Goal: Task Accomplishment & Management: Manage account settings

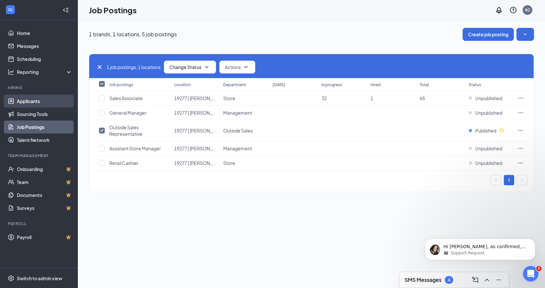
click at [25, 101] on link "Applicants" at bounding box center [44, 101] width 55 height 13
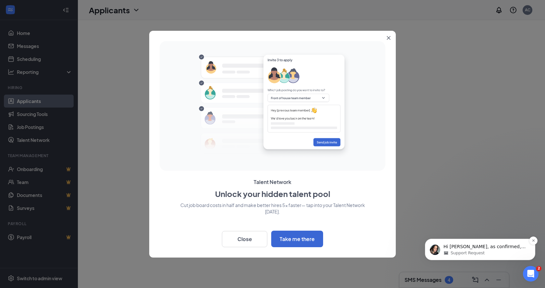
click at [498, 246] on p "Hi [PERSON_NAME], as confirmed, temporarily changing a location and then revert…" at bounding box center [485, 247] width 84 height 6
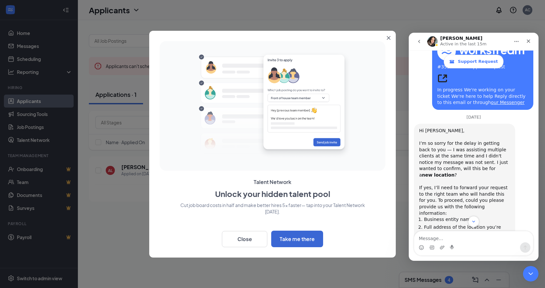
scroll to position [583, 0]
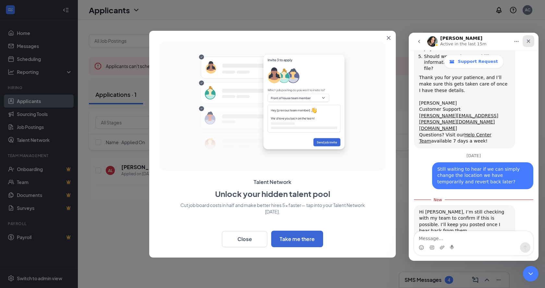
click at [526, 40] on icon "Close" at bounding box center [528, 41] width 5 height 5
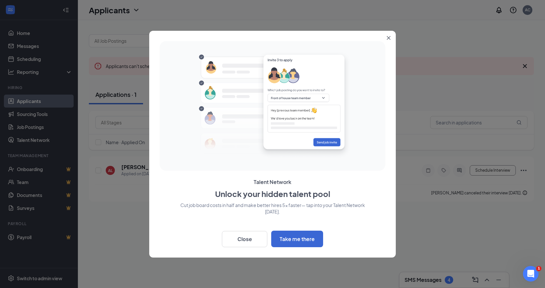
scroll to position [572, 0]
click at [246, 243] on button "Close" at bounding box center [244, 239] width 45 height 16
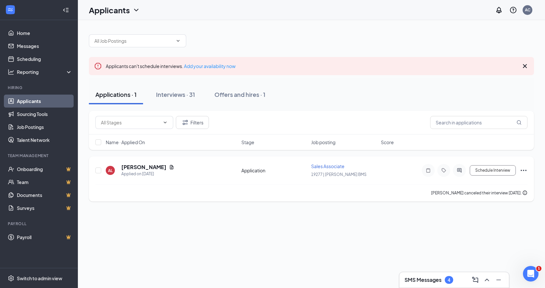
click at [523, 167] on icon "Ellipses" at bounding box center [524, 171] width 8 height 8
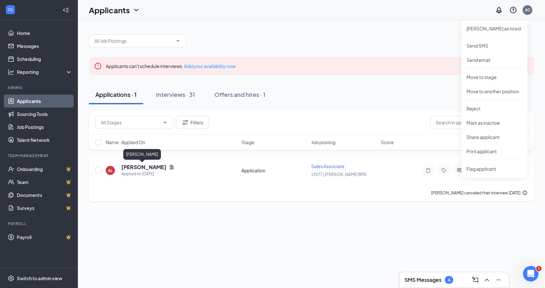
click at [143, 169] on h5 "Adrian Lopez" at bounding box center [143, 167] width 45 height 7
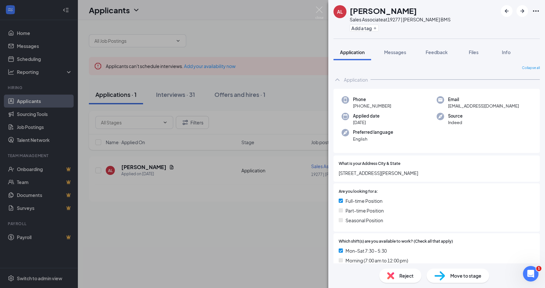
click at [200, 211] on div "AL Adrian Lopez Sales Associate at 19277 | Lamar BMS Add a tag Application Mess…" at bounding box center [272, 144] width 545 height 288
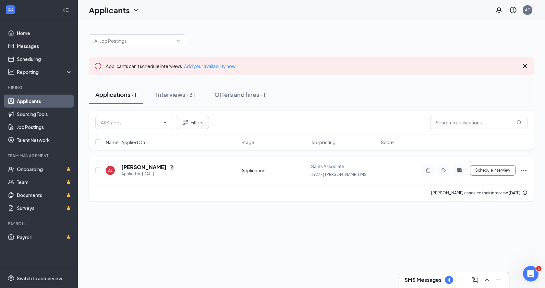
click at [521, 168] on icon "Ellipses" at bounding box center [524, 171] width 8 height 8
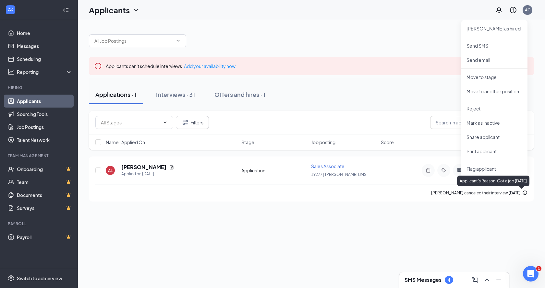
click at [514, 216] on div "Applicants can't schedule interviews. Add your availability now Applications · …" at bounding box center [311, 154] width 467 height 268
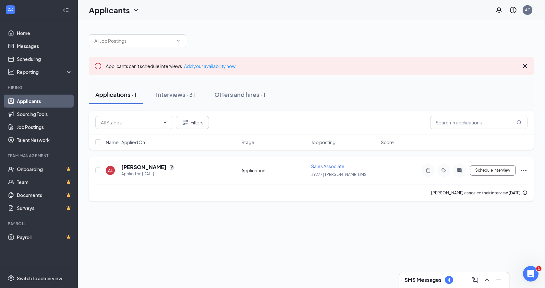
click at [522, 169] on icon "Ellipses" at bounding box center [524, 171] width 8 height 8
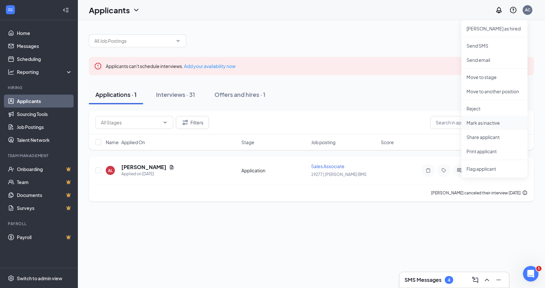
click at [485, 124] on p "Mark as inactive" at bounding box center [494, 123] width 56 height 6
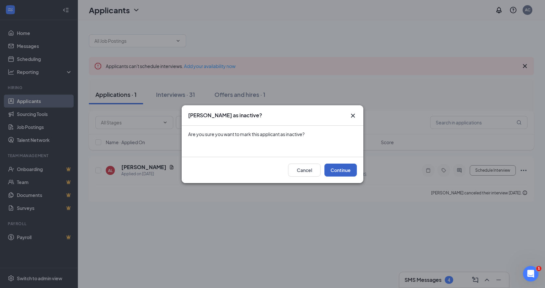
click at [347, 175] on button "Continue" at bounding box center [340, 170] width 32 height 13
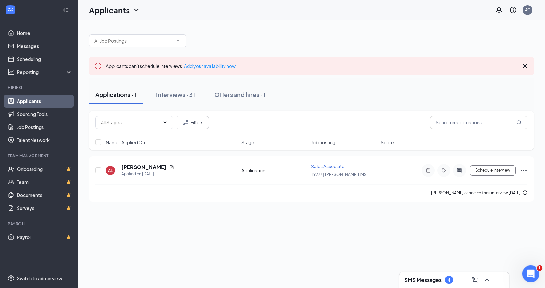
click at [533, 273] on icon "Open Intercom Messenger" at bounding box center [530, 273] width 11 height 11
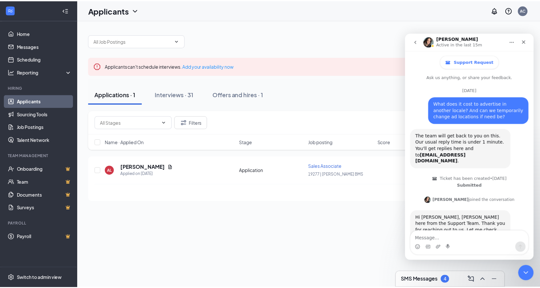
scroll to position [572, 0]
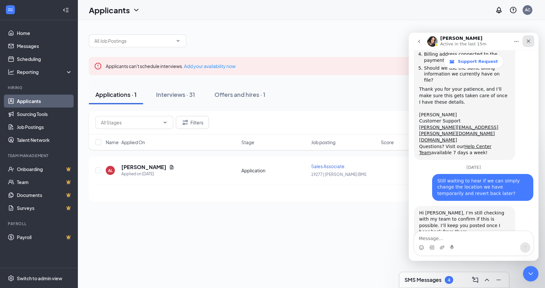
click at [531, 41] on div "Close" at bounding box center [529, 41] width 12 height 12
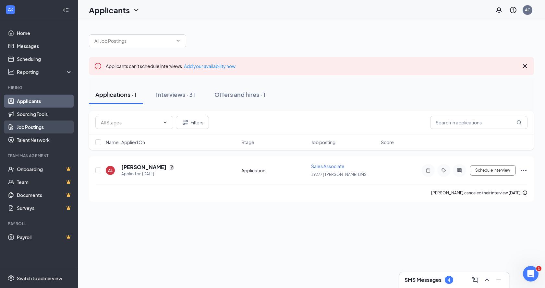
click at [33, 128] on link "Job Postings" at bounding box center [44, 127] width 55 height 13
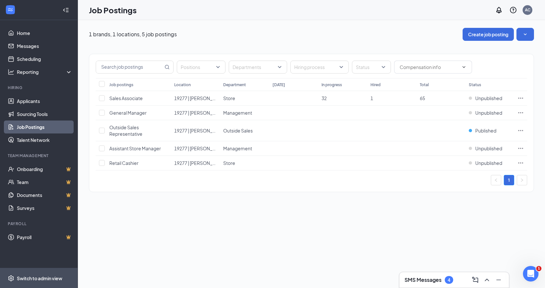
click at [49, 281] on div "Switch to admin view" at bounding box center [39, 278] width 45 height 6
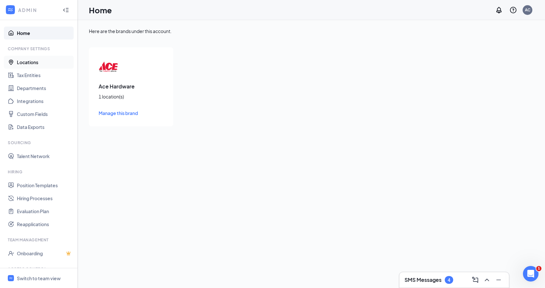
click at [31, 60] on link "Locations" at bounding box center [44, 62] width 55 height 13
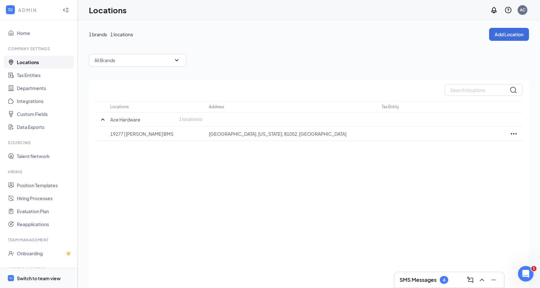
click at [43, 278] on div "Switch to team view" at bounding box center [39, 278] width 44 height 6
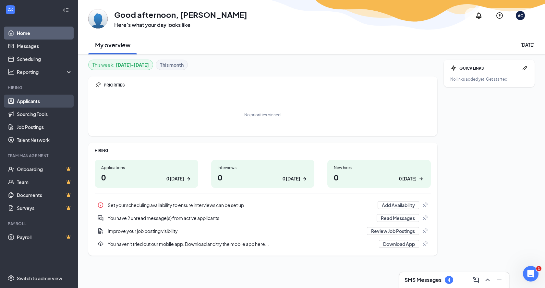
click at [36, 100] on link "Applicants" at bounding box center [44, 101] width 55 height 13
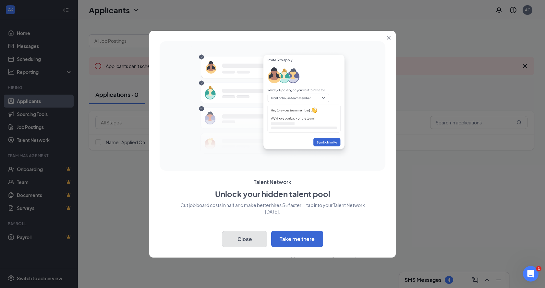
click at [242, 238] on button "Close" at bounding box center [244, 239] width 45 height 16
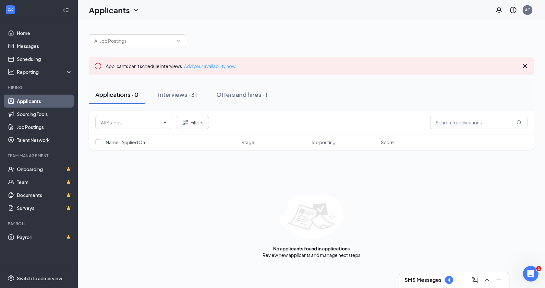
click at [212, 67] on link "Add your availability now" at bounding box center [210, 66] width 52 height 6
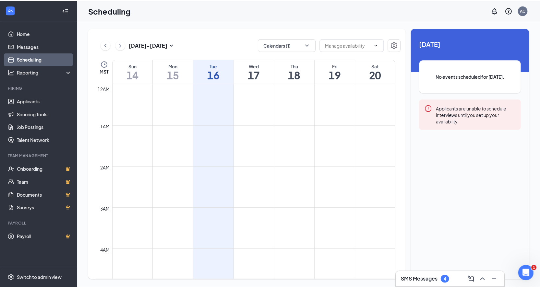
scroll to position [319, 0]
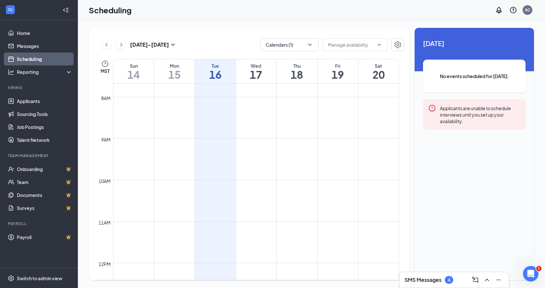
click at [250, 163] on td at bounding box center [256, 164] width 286 height 10
click at [382, 46] on span at bounding box center [354, 44] width 65 height 13
click at [376, 45] on span at bounding box center [378, 44] width 6 height 5
click at [346, 46] on input "text" at bounding box center [351, 44] width 46 height 7
click at [270, 202] on td at bounding box center [256, 206] width 286 height 10
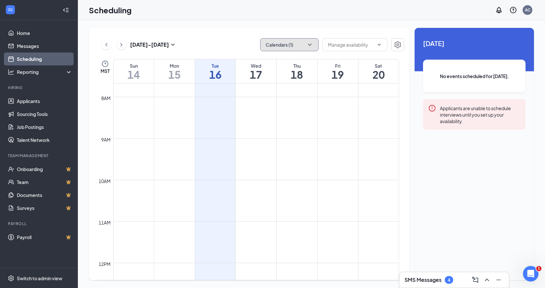
click at [303, 46] on button "Calendars (1)" at bounding box center [289, 44] width 58 height 13
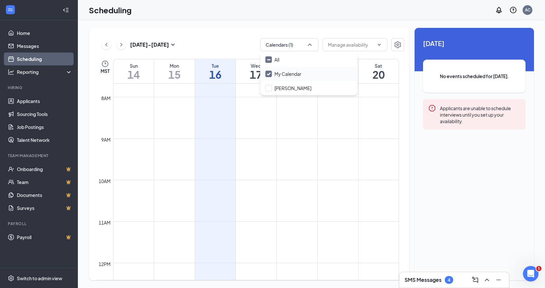
click at [279, 74] on input "My Calendar" at bounding box center [283, 74] width 36 height 6
checkbox input "true"
click at [343, 21] on div "[DATE] - [DATE] Calendars (1) Delete all availability MST Sun 14 Mon 15 Tue 16 …" at bounding box center [311, 154] width 467 height 268
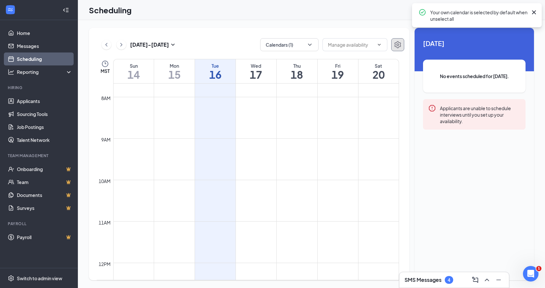
click at [392, 45] on button "button" at bounding box center [397, 44] width 13 height 13
click at [378, 46] on icon "ChevronDown" at bounding box center [379, 44] width 5 height 5
click at [369, 43] on input "text" at bounding box center [351, 44] width 46 height 7
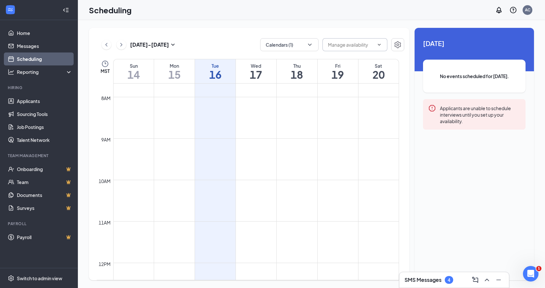
click at [253, 134] on td at bounding box center [256, 133] width 286 height 10
click at [261, 65] on div "Wed" at bounding box center [256, 66] width 41 height 6
click at [294, 64] on div "Thu" at bounding box center [297, 66] width 41 height 6
click at [260, 68] on div "Wed" at bounding box center [256, 66] width 41 height 6
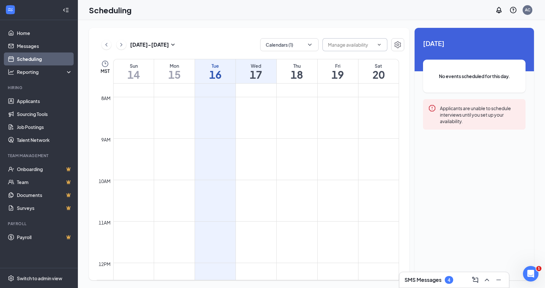
click at [369, 45] on input "text" at bounding box center [351, 44] width 46 height 7
click at [426, 282] on h3 "SMS Messages" at bounding box center [423, 280] width 37 height 7
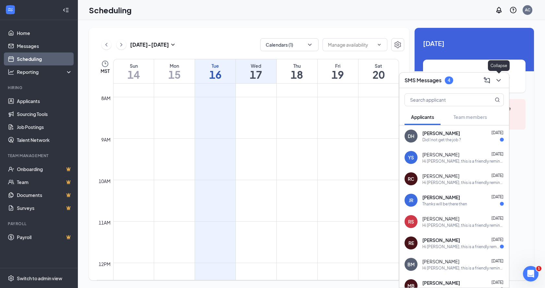
click at [497, 82] on icon "ChevronDown" at bounding box center [499, 81] width 8 height 8
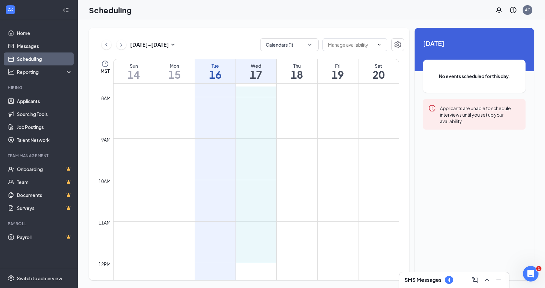
scroll to position [320, 0]
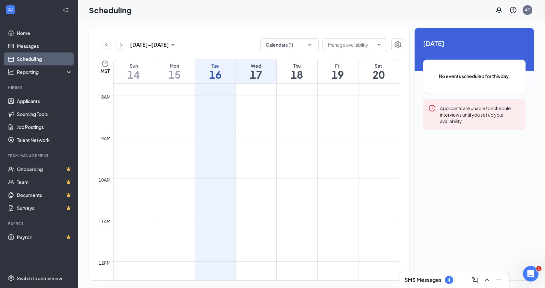
drag, startPoint x: 260, startPoint y: 90, endPoint x: 271, endPoint y: 268, distance: 178.8
click at [276, 288] on html "Home Messages Scheduling Reporting Hiring Applicants Sourcing Tools Job Posting…" at bounding box center [272, 144] width 545 height 288
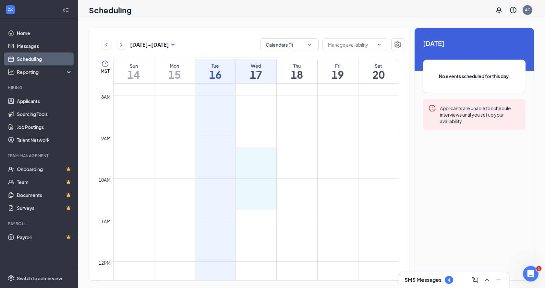
drag, startPoint x: 258, startPoint y: 149, endPoint x: 259, endPoint y: 200, distance: 51.3
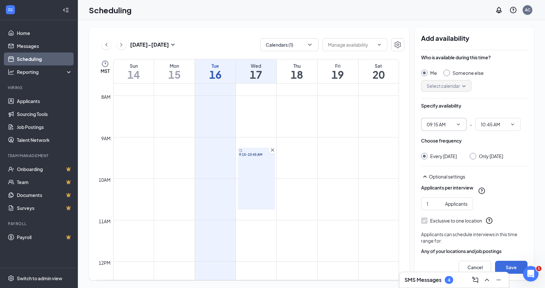
click at [459, 124] on icon "ChevronDown" at bounding box center [458, 124] width 5 height 5
drag, startPoint x: 259, startPoint y: 150, endPoint x: 248, endPoint y: 155, distance: 12.9
click at [251, 137] on div "12am 1am 2am 3am 4am 5am 6am 7am 8am 9am 10am 11am 12pm 1pm 2pm 3pm 4pm 5pm 6pm…" at bounding box center [248, 262] width 302 height 997
drag, startPoint x: 248, startPoint y: 151, endPoint x: 273, endPoint y: 168, distance: 29.6
click at [250, 134] on div "12am 1am 2am 3am 4am 5am 6am 7am 8am 9am 10am 11am 12pm 1pm 2pm 3pm 4pm 5pm 6pm…" at bounding box center [248, 262] width 302 height 997
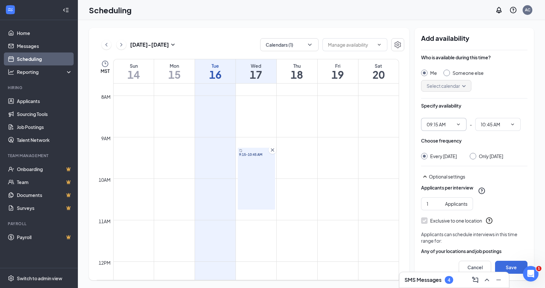
drag, startPoint x: 266, startPoint y: 174, endPoint x: 255, endPoint y: 145, distance: 31.0
click at [255, 145] on div "12am 1am 2am 3am 4am 5am 6am 7am 8am 9am 10am 11am 12pm 1pm 2pm 3pm 4pm 5pm 6pm…" at bounding box center [248, 262] width 302 height 997
drag, startPoint x: 249, startPoint y: 138, endPoint x: 255, endPoint y: 178, distance: 40.3
click at [255, 178] on div "12am 1am 2am 3am 4am 5am 6am 7am 8am 9am 10am 11am 12pm 1pm 2pm 3pm 4pm 5pm 6pm…" at bounding box center [248, 262] width 302 height 997
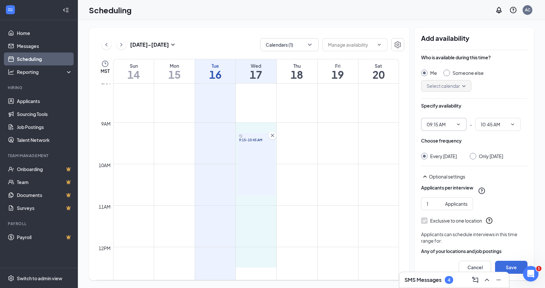
scroll to position [335, 0]
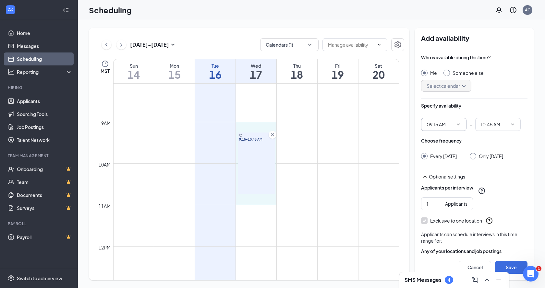
drag, startPoint x: 258, startPoint y: 137, endPoint x: 259, endPoint y: 202, distance: 65.2
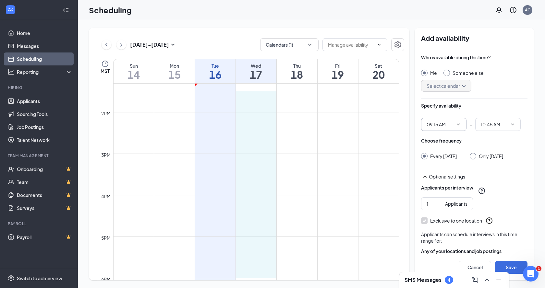
scroll to position [558, 0]
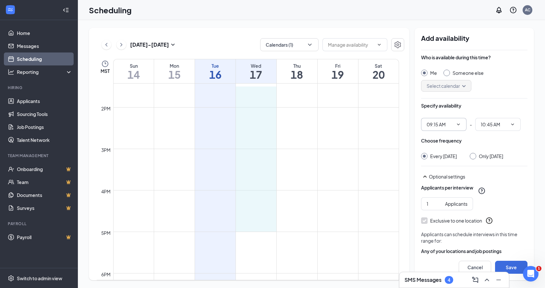
drag, startPoint x: 257, startPoint y: 152, endPoint x: 249, endPoint y: 226, distance: 74.3
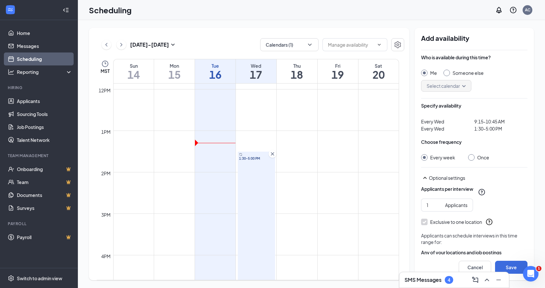
scroll to position [525, 0]
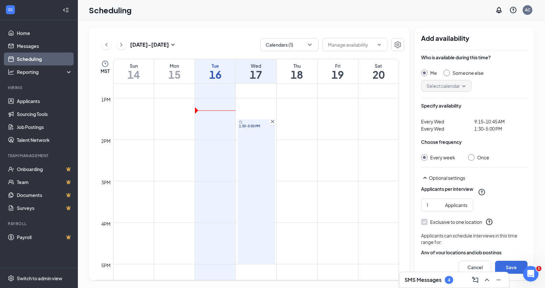
drag, startPoint x: 263, startPoint y: 178, endPoint x: 354, endPoint y: 170, distance: 91.5
click at [354, 171] on div "12am 1am 2am 3am 4am 5am 6am 7am 8am 9am 10am 11am 12pm 1pm 2pm 3pm 4pm 5pm 6pm…" at bounding box center [248, 57] width 302 height 997
drag, startPoint x: 271, startPoint y: 263, endPoint x: 346, endPoint y: 257, distance: 75.2
click at [345, 258] on div "12am 1am 2am 3am 4am 5am 6am 7am 8am 9am 10am 11am 12pm 1pm 2pm 3pm 4pm 5pm 6pm…" at bounding box center [248, 57] width 302 height 997
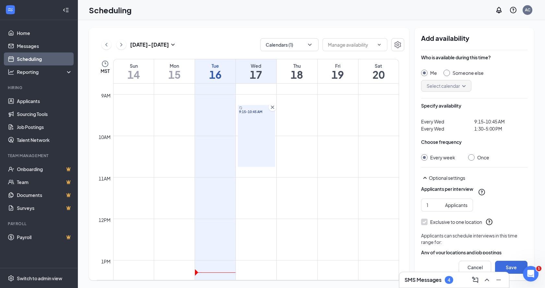
drag, startPoint x: 435, startPoint y: 131, endPoint x: 438, endPoint y: 120, distance: 10.9
click at [434, 130] on span "Every Wed" at bounding box center [432, 128] width 23 height 7
click at [440, 118] on span "Every Wed" at bounding box center [432, 121] width 23 height 7
click at [478, 124] on span "9:15-10:45 AM" at bounding box center [500, 121] width 53 height 7
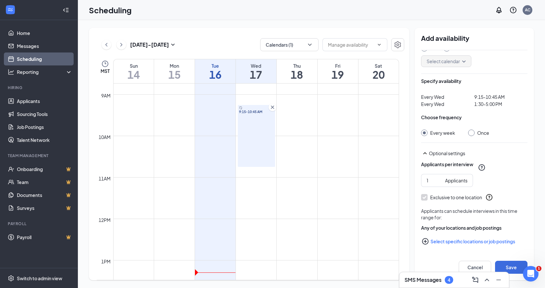
drag, startPoint x: 291, startPoint y: 106, endPoint x: 291, endPoint y: 101, distance: 5.8
click at [291, 107] on td at bounding box center [256, 110] width 286 height 10
click at [295, 73] on h1 "18" at bounding box center [297, 74] width 41 height 11
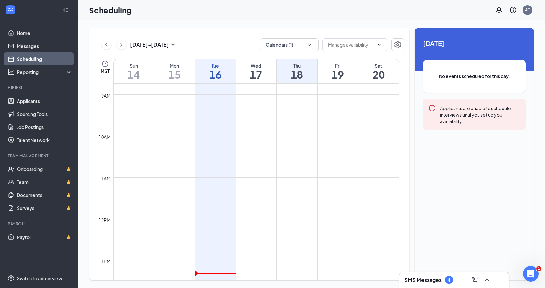
click at [261, 69] on h1 "17" at bounding box center [256, 74] width 41 height 11
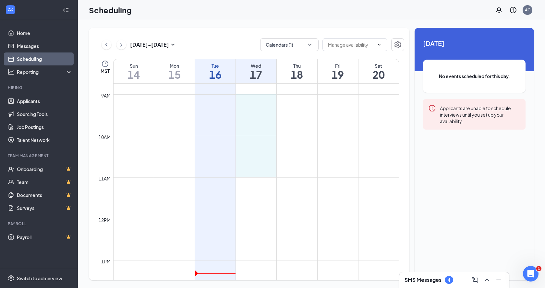
drag, startPoint x: 258, startPoint y: 94, endPoint x: 257, endPoint y: 172, distance: 77.2
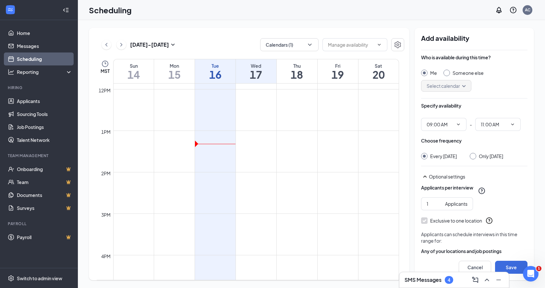
scroll to position [525, 0]
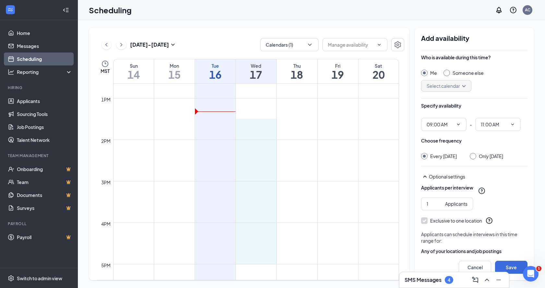
drag, startPoint x: 253, startPoint y: 120, endPoint x: 260, endPoint y: 259, distance: 139.7
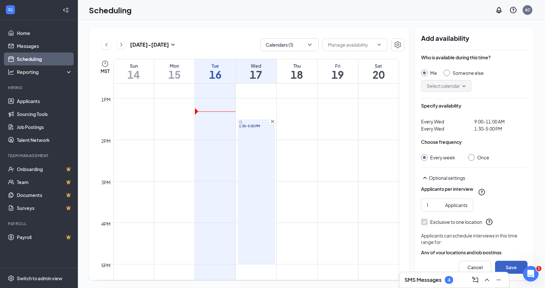
click at [513, 266] on button "Save" at bounding box center [511, 267] width 32 height 13
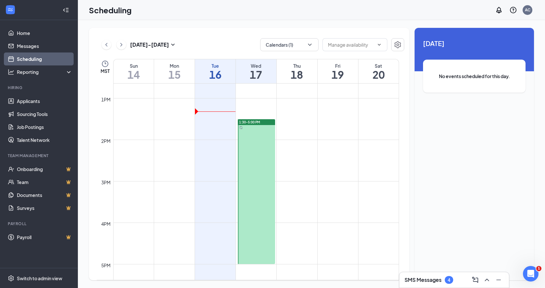
drag, startPoint x: 262, startPoint y: 167, endPoint x: 302, endPoint y: 153, distance: 42.6
click at [300, 161] on div "12am 1am 2am 3am 4am 5am 6am 7am 8am 9am 10am 11am 12pm 1pm 2pm 3pm 4pm 5pm 6pm…" at bounding box center [248, 57] width 302 height 997
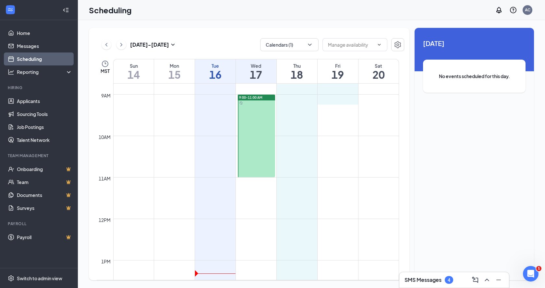
drag, startPoint x: 295, startPoint y: 94, endPoint x: 327, endPoint y: 101, distance: 32.9
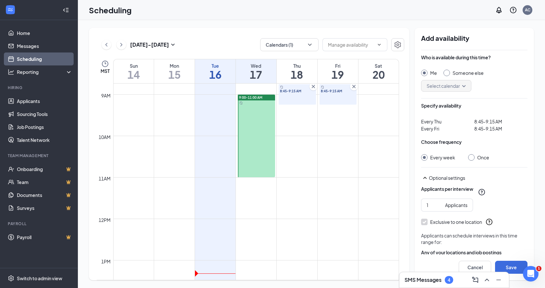
click at [287, 103] on div "8:45-9:15 AM" at bounding box center [297, 94] width 37 height 20
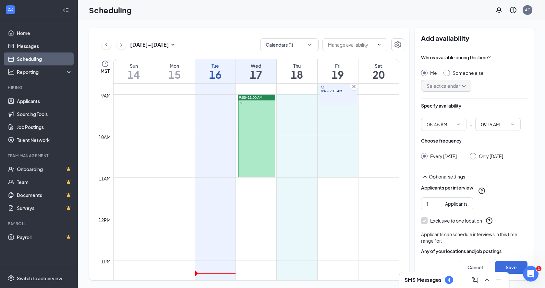
drag, startPoint x: 296, startPoint y: 95, endPoint x: 332, endPoint y: 177, distance: 89.2
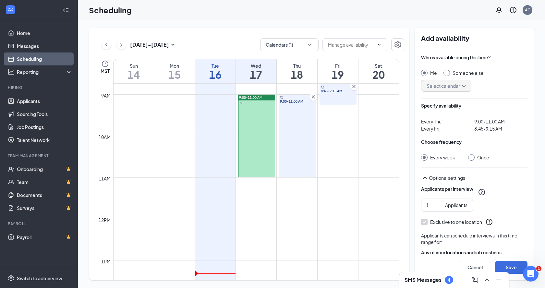
drag, startPoint x: 338, startPoint y: 113, endPoint x: 347, endPoint y: 143, distance: 31.4
click at [347, 143] on div "12am 1am 2am 3am 4am 5am 6am 7am 8am 9am 10am 11am 12pm 1pm 2pm 3pm 4pm 5pm 6pm…" at bounding box center [248, 219] width 302 height 997
click at [352, 87] on icon "Cross" at bounding box center [354, 86] width 6 height 6
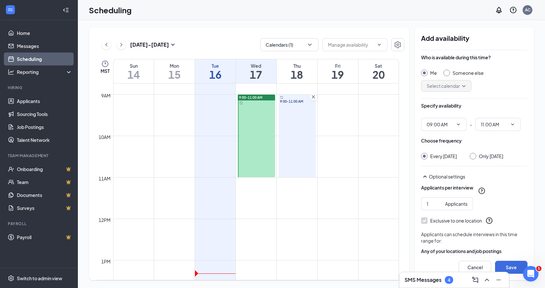
scroll to position [525, 0]
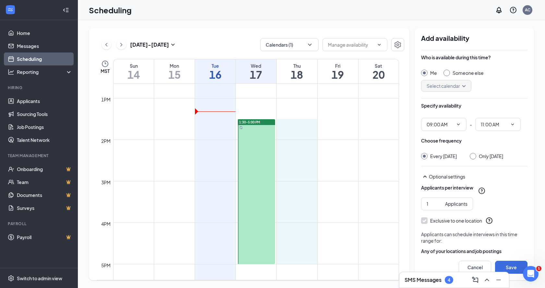
drag, startPoint x: 297, startPoint y: 121, endPoint x: 308, endPoint y: 262, distance: 141.9
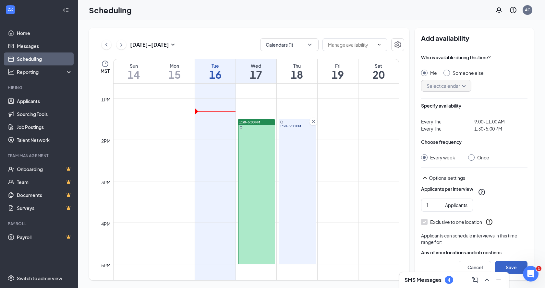
click at [512, 269] on button "Save" at bounding box center [511, 267] width 32 height 13
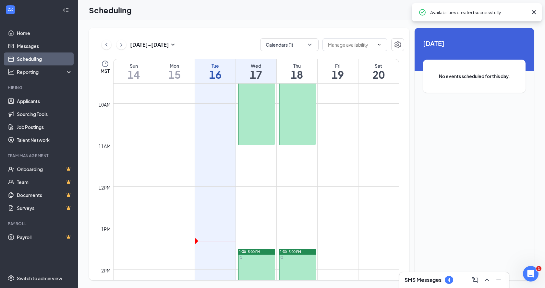
scroll to position [363, 0]
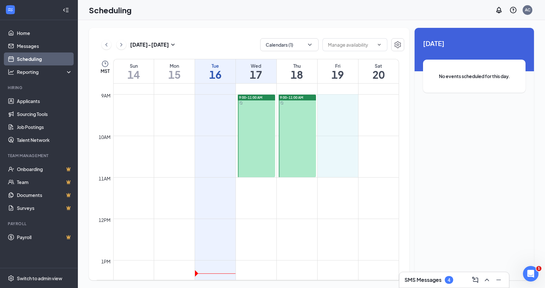
drag, startPoint x: 335, startPoint y: 94, endPoint x: 357, endPoint y: 167, distance: 76.2
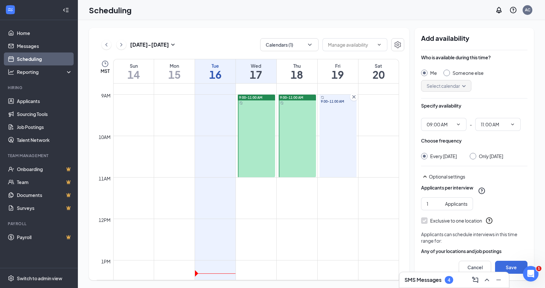
type input "09:00 AM"
type input "11:00 AM"
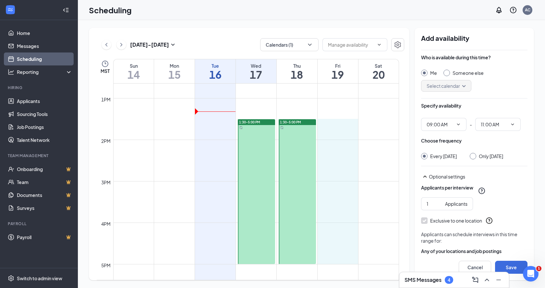
drag, startPoint x: 335, startPoint y: 120, endPoint x: 364, endPoint y: 252, distance: 135.3
click at [510, 266] on button "Save" at bounding box center [511, 267] width 32 height 13
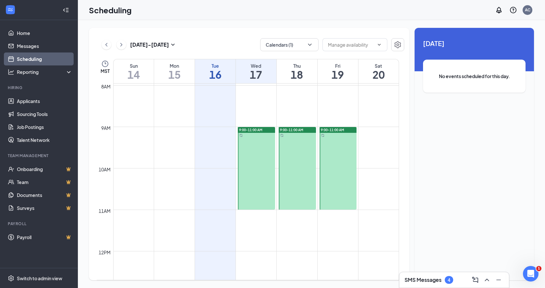
scroll to position [363, 0]
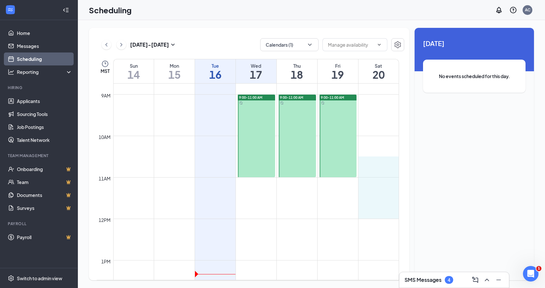
drag, startPoint x: 375, startPoint y: 161, endPoint x: 376, endPoint y: 218, distance: 57.4
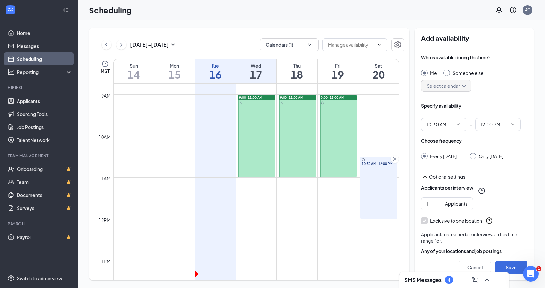
type input "10:30 AM"
type input "12:00 PM"
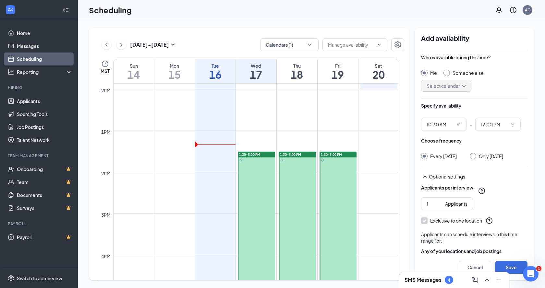
scroll to position [525, 0]
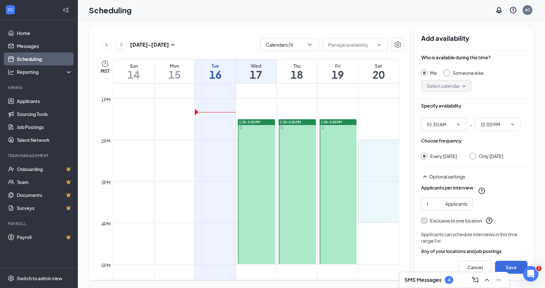
drag, startPoint x: 372, startPoint y: 140, endPoint x: 377, endPoint y: 215, distance: 75.4
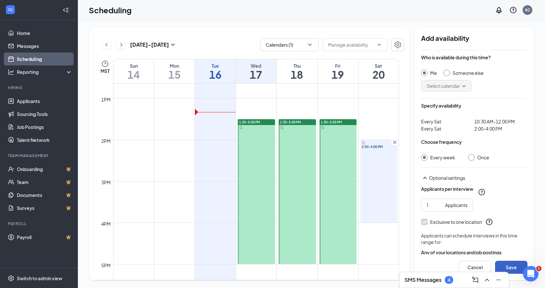
click at [514, 265] on button "Save" at bounding box center [511, 267] width 32 height 13
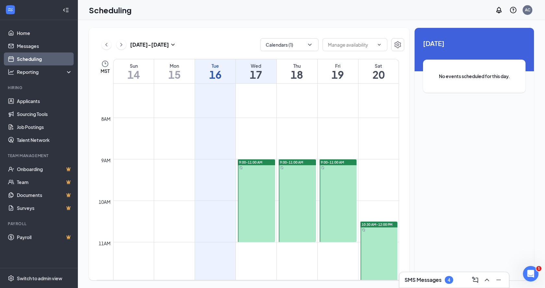
scroll to position [331, 0]
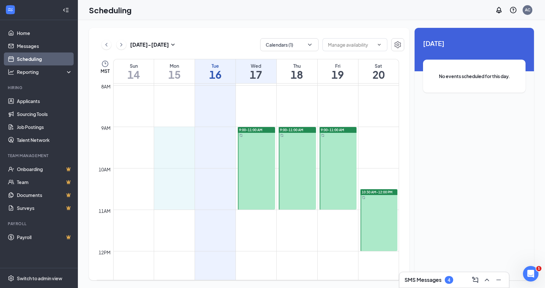
drag, startPoint x: 172, startPoint y: 127, endPoint x: 179, endPoint y: 206, distance: 79.1
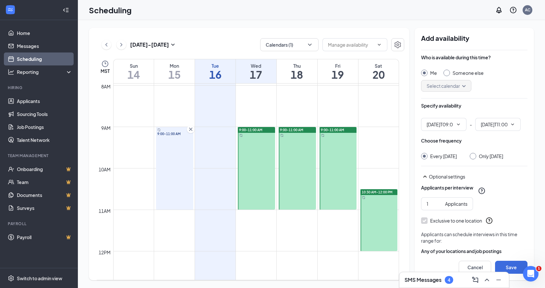
type input "09:00 AM"
type input "11:00 AM"
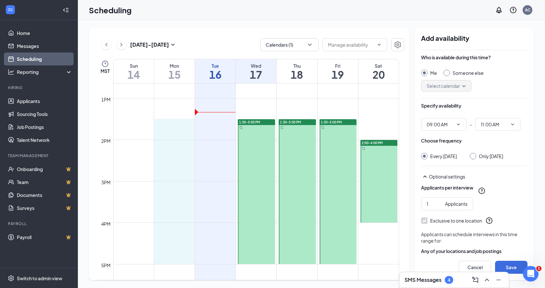
drag, startPoint x: 174, startPoint y: 120, endPoint x: 175, endPoint y: 256, distance: 135.9
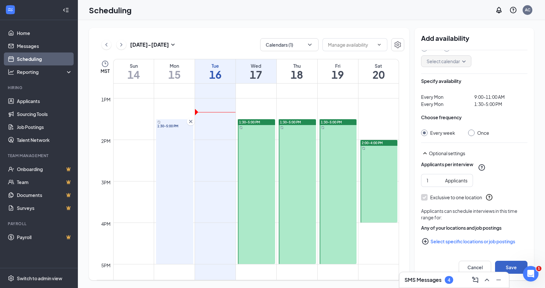
click at [505, 265] on button "Save" at bounding box center [511, 267] width 32 height 13
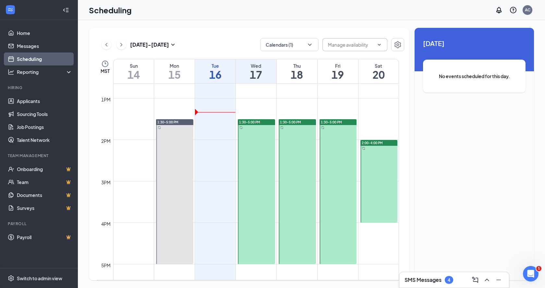
click at [376, 45] on span at bounding box center [378, 44] width 6 height 5
click at [343, 45] on input "text" at bounding box center [351, 44] width 46 height 7
click at [36, 276] on div "Switch to admin view" at bounding box center [39, 278] width 45 height 6
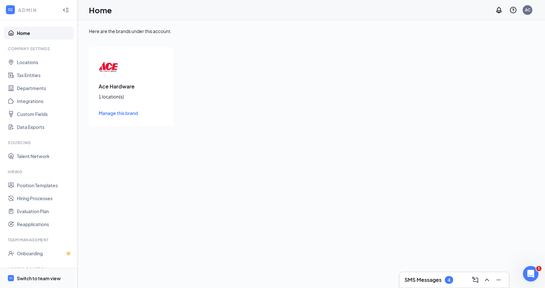
click at [52, 279] on div "Switch to team view" at bounding box center [39, 278] width 44 height 6
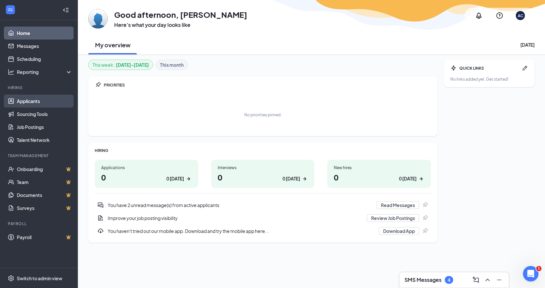
click at [23, 101] on link "Applicants" at bounding box center [44, 101] width 55 height 13
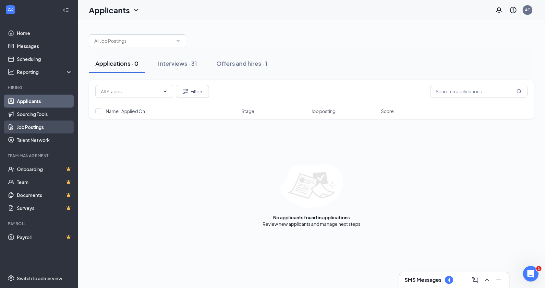
click at [41, 129] on link "Job Postings" at bounding box center [44, 127] width 55 height 13
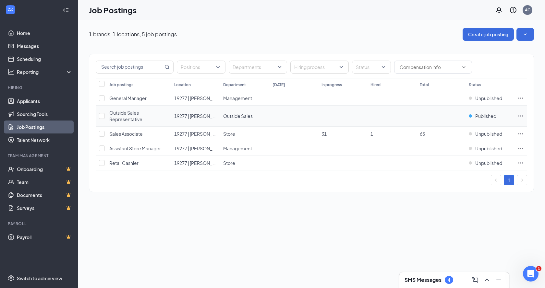
click at [140, 118] on span "Outside Sales Representative" at bounding box center [125, 116] width 33 height 12
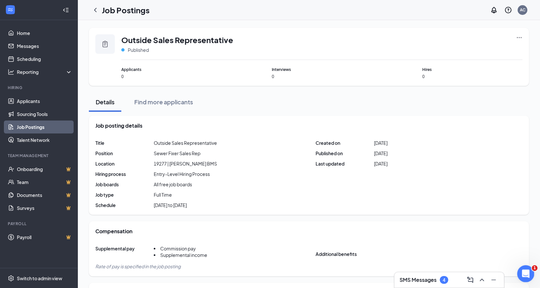
click at [527, 272] on icon "Open Intercom Messenger" at bounding box center [525, 273] width 11 height 11
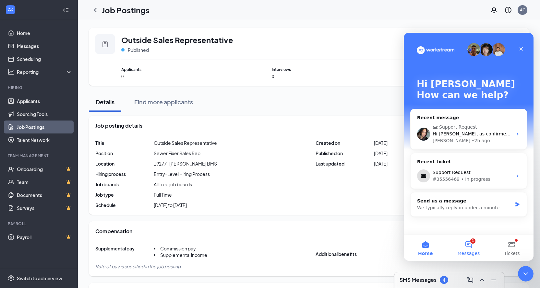
click at [465, 243] on button "1 Messages" at bounding box center [468, 248] width 43 height 26
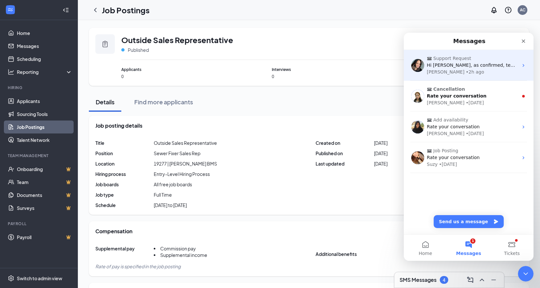
click at [472, 76] on div "Support Request Hi Andy, as confirmed, temporarily changing a location and then…" at bounding box center [469, 65] width 130 height 31
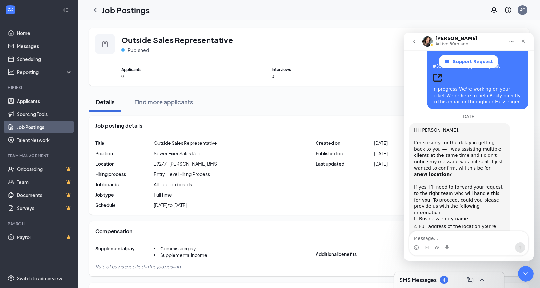
scroll to position [572, 0]
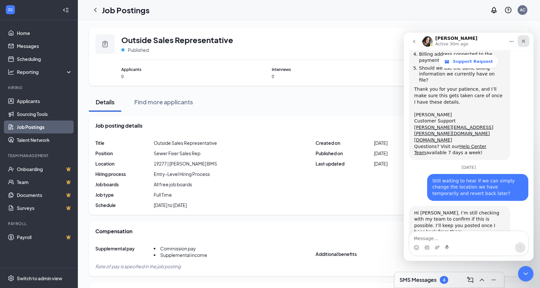
click at [521, 42] on div "Close" at bounding box center [524, 41] width 12 height 12
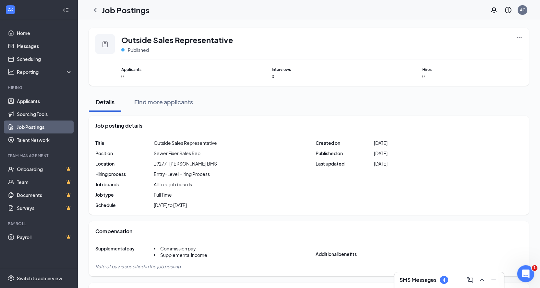
click at [526, 271] on icon "Open Intercom Messenger" at bounding box center [525, 273] width 11 height 11
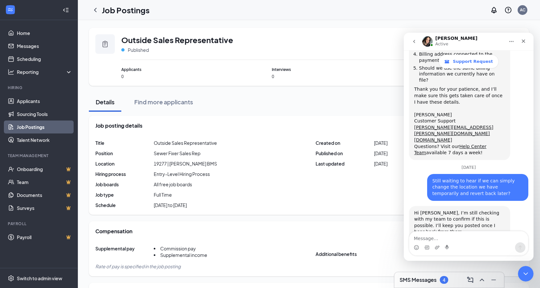
click at [486, 240] on textarea "Message…" at bounding box center [468, 237] width 119 height 11
type textarea "What does that entail?"
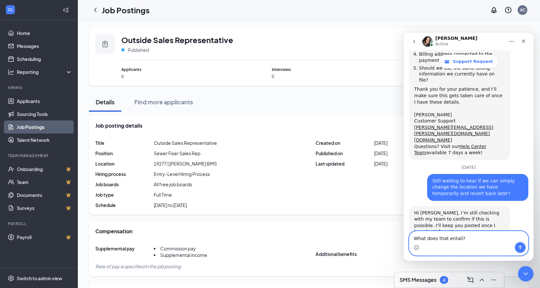
click at [521, 249] on icon "Send a message…" at bounding box center [520, 247] width 5 height 5
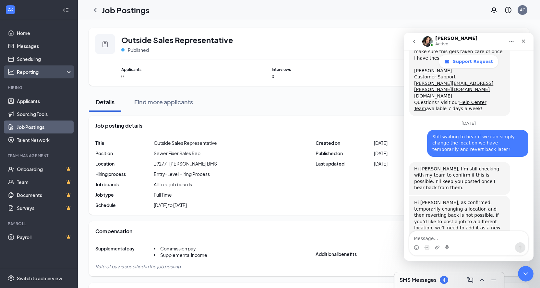
scroll to position [707, 0]
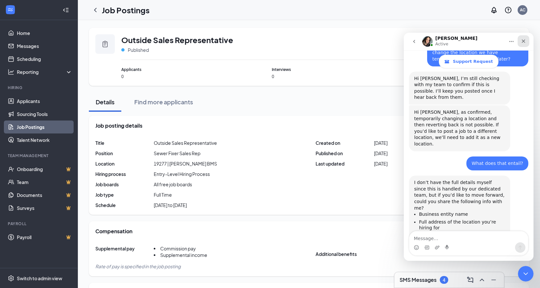
click at [521, 38] on div "Close" at bounding box center [524, 41] width 12 height 12
